Goal: Complete application form

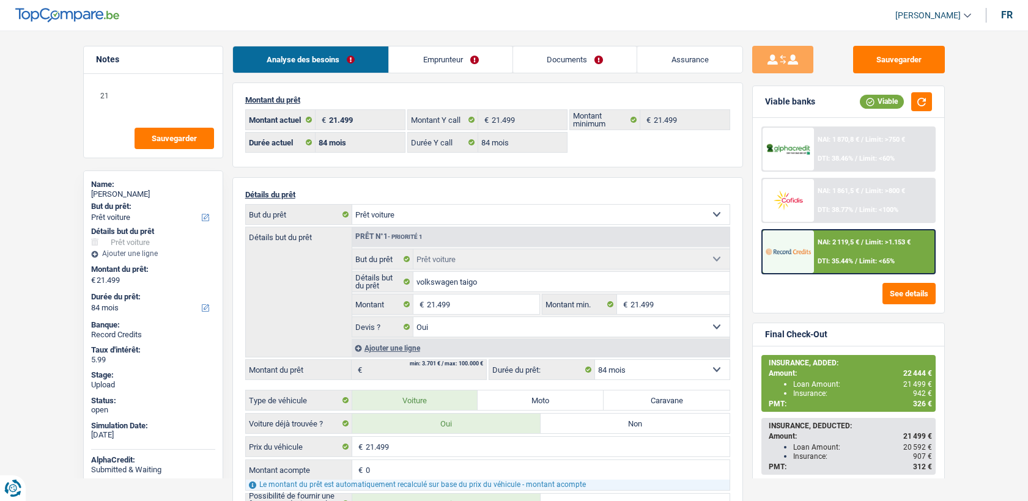
select select "car"
select select "84"
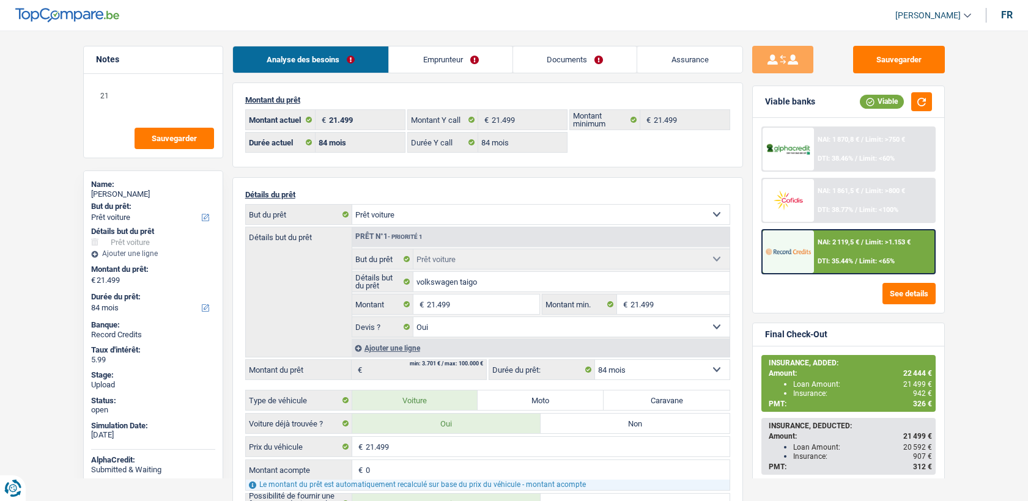
select select "car"
select select "yes"
select select "84"
click at [597, 65] on link "Documents" at bounding box center [575, 59] width 124 height 26
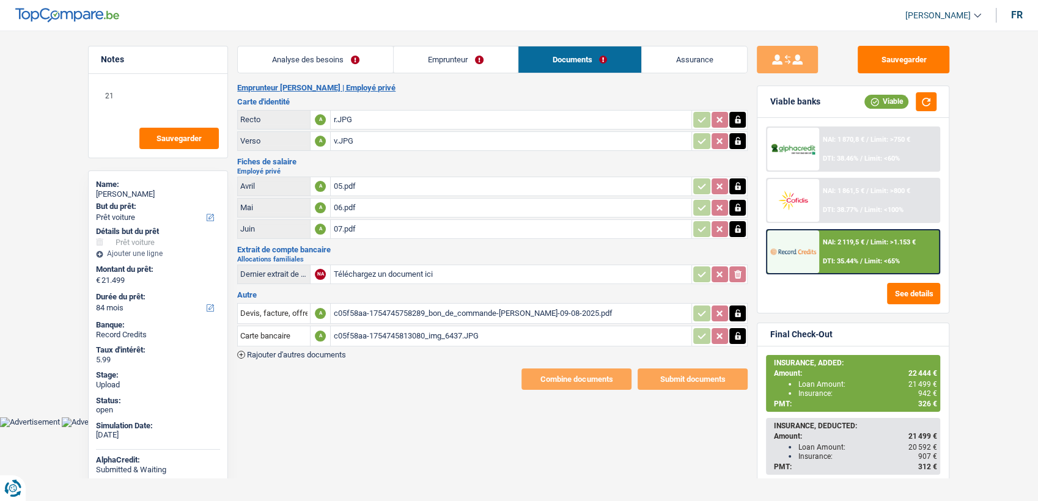
click at [428, 331] on div "c05f58aa-1754745813080_img_6437.JPG" at bounding box center [511, 336] width 356 height 18
click at [431, 309] on div "c05f58aa-1754745758289_bon_de_commande-[PERSON_NAME]-09-08-2025.pdf" at bounding box center [511, 313] width 356 height 18
click at [355, 180] on div "05.pdf" at bounding box center [511, 186] width 356 height 18
click at [348, 119] on div "r.JPG" at bounding box center [511, 120] width 356 height 18
click at [352, 188] on div "05.pdf" at bounding box center [511, 186] width 356 height 18
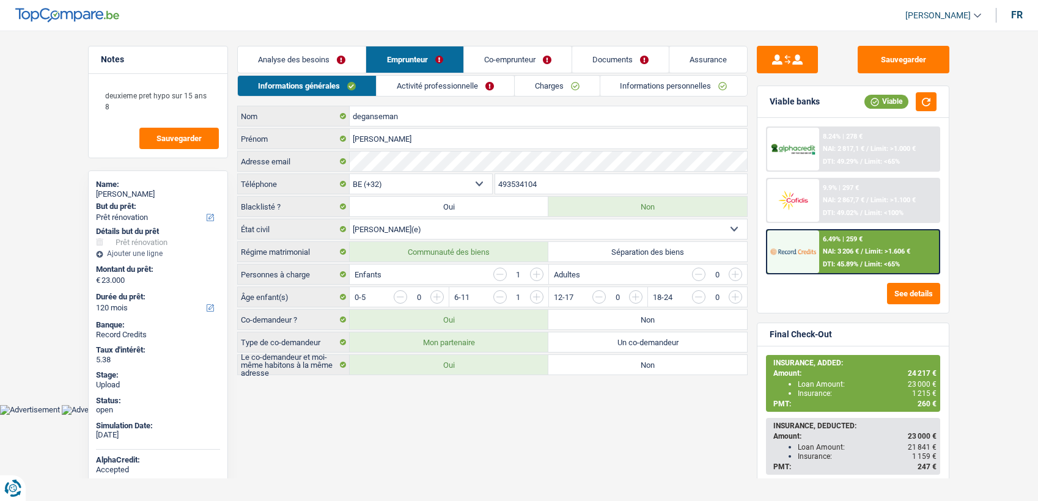
select select "renovation"
select select "120"
select select "publicEmployee"
select select "netSalary"
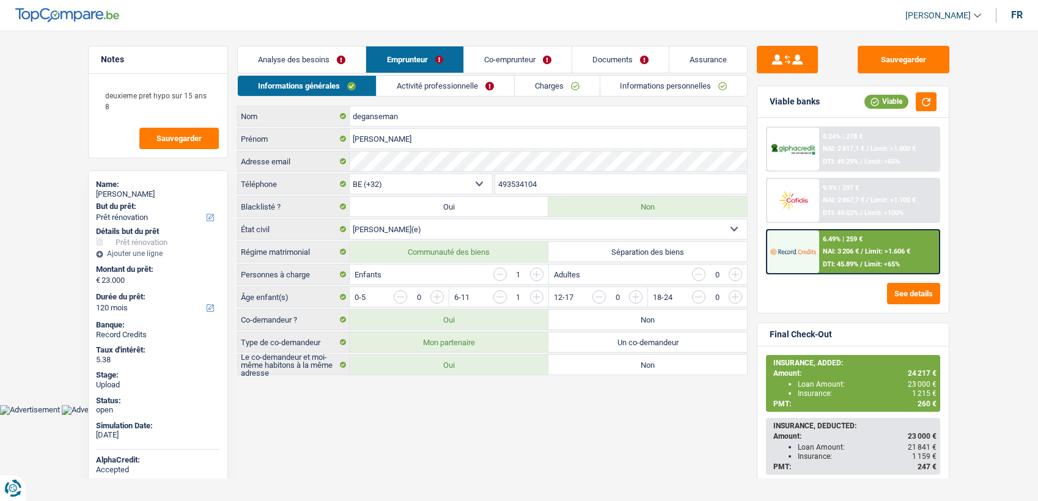
select select "mealVouchers"
select select "familyAllowances"
select select "BE"
select select "stateUniversityEu"
click at [437, 81] on link "Activité professionnelle" at bounding box center [446, 86] width 138 height 20
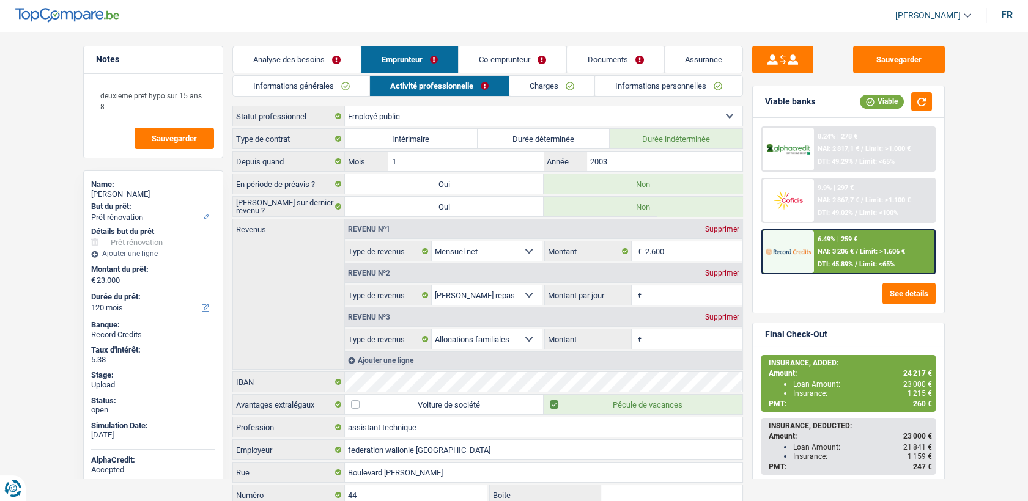
click at [482, 62] on link "Co-emprunteur" at bounding box center [513, 59] width 108 height 26
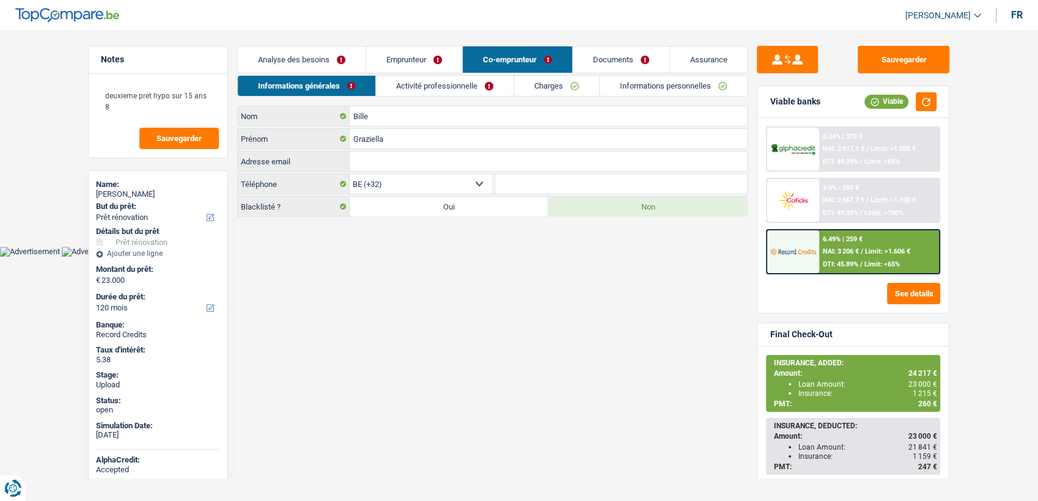
click at [464, 85] on link "Activité professionnelle" at bounding box center [445, 86] width 138 height 20
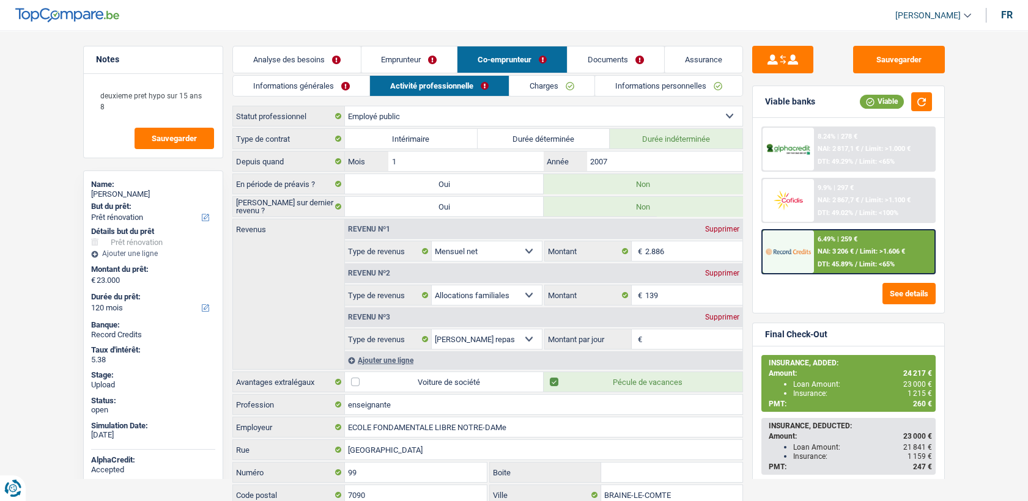
click at [441, 64] on link "Emprunteur" at bounding box center [409, 59] width 96 height 26
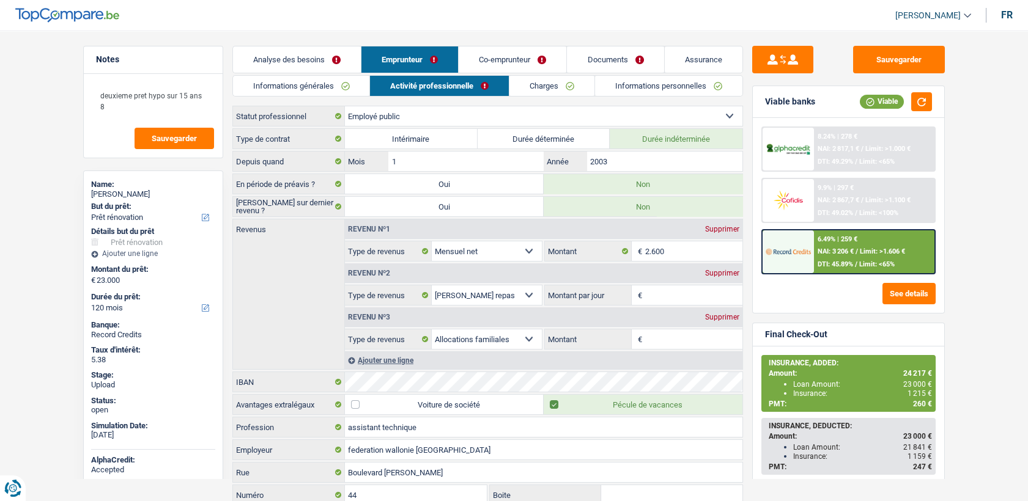
click at [440, 86] on link "Activité professionnelle" at bounding box center [439, 86] width 139 height 20
